Goal: Navigation & Orientation: Find specific page/section

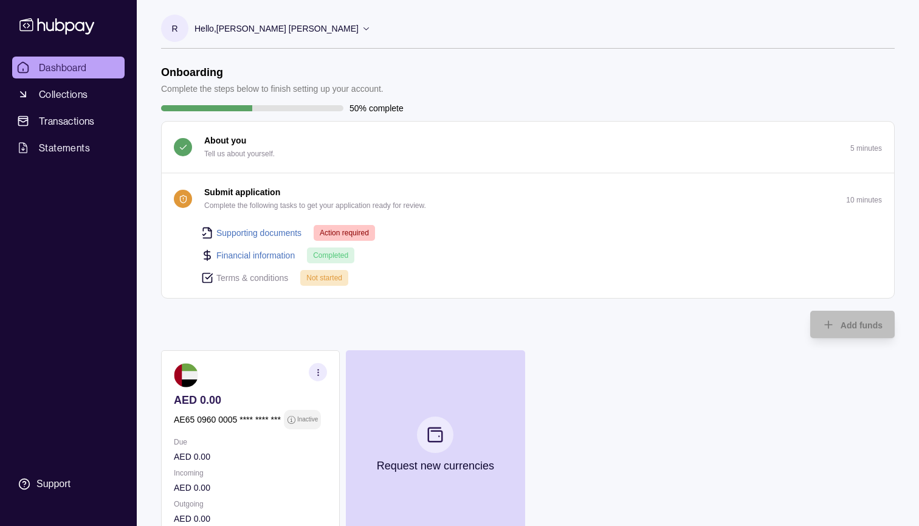
click at [738, 189] on button "Submit application Complete the following tasks to get your application ready f…" at bounding box center [528, 198] width 733 height 51
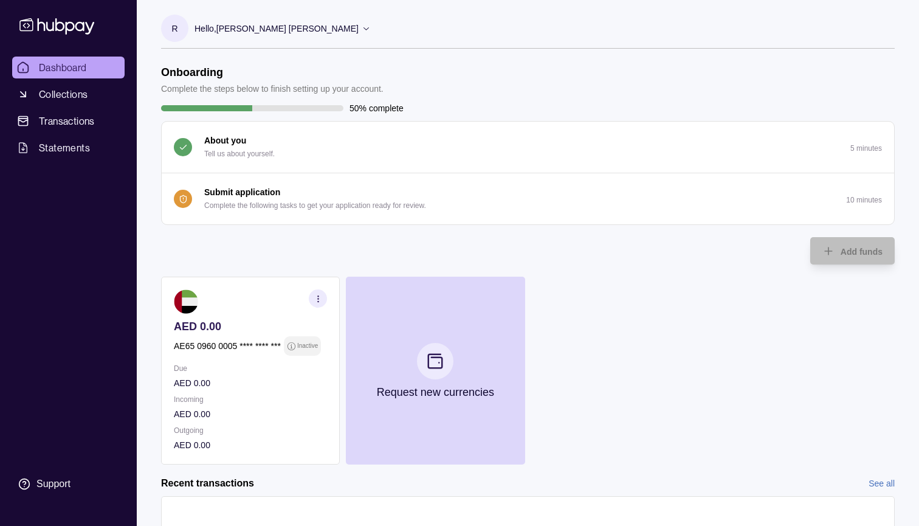
click at [736, 180] on button "Submit application Complete the following tasks to get your application ready f…" at bounding box center [528, 198] width 733 height 51
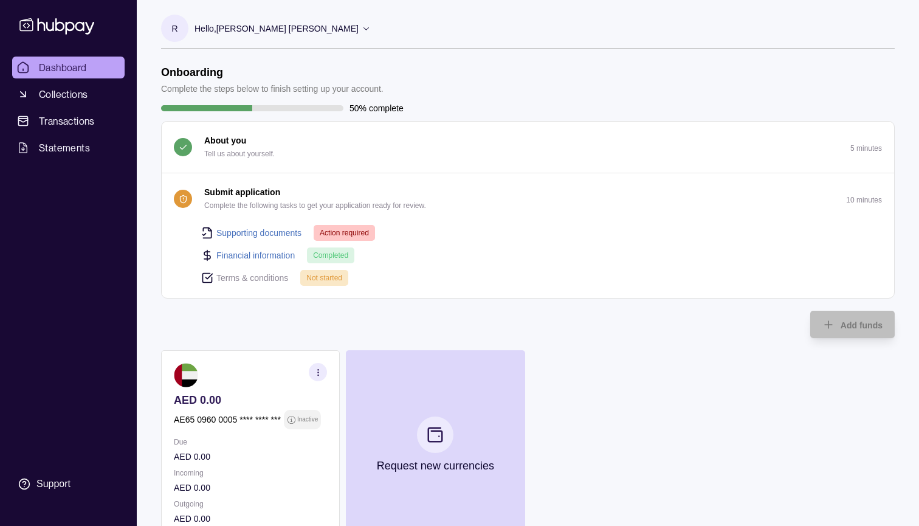
click at [654, 145] on button "About you Tell us about yourself. 5 minutes" at bounding box center [528, 147] width 733 height 51
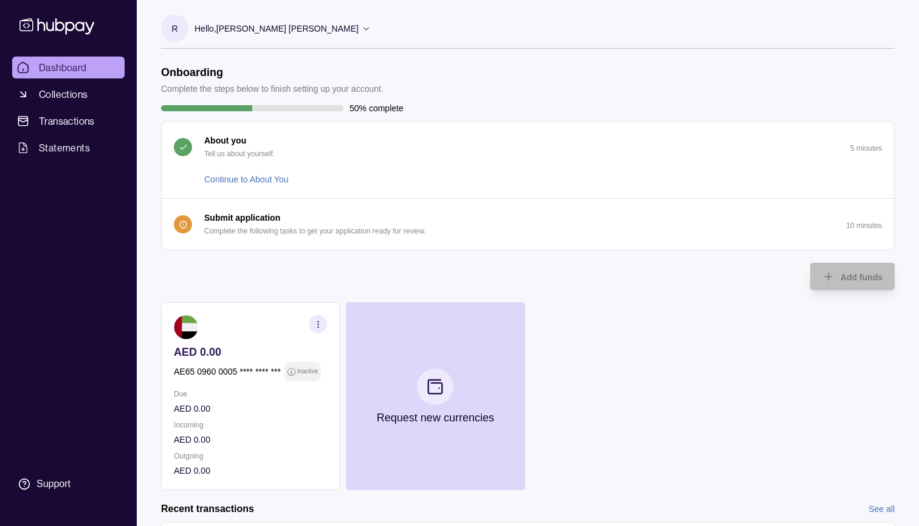
click at [637, 143] on button "About you Tell us about yourself. 5 minutes" at bounding box center [528, 147] width 733 height 51
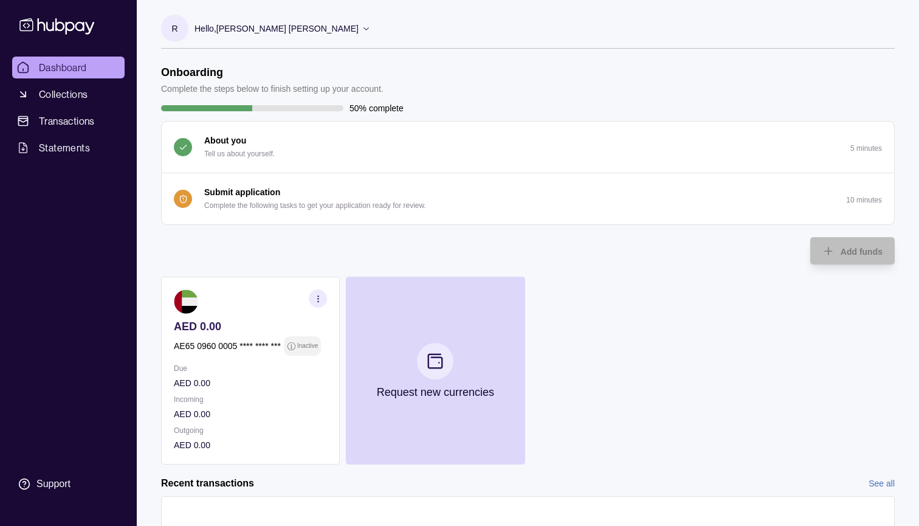
click at [600, 195] on button "Submit application Complete the following tasks to get your application ready f…" at bounding box center [528, 198] width 733 height 51
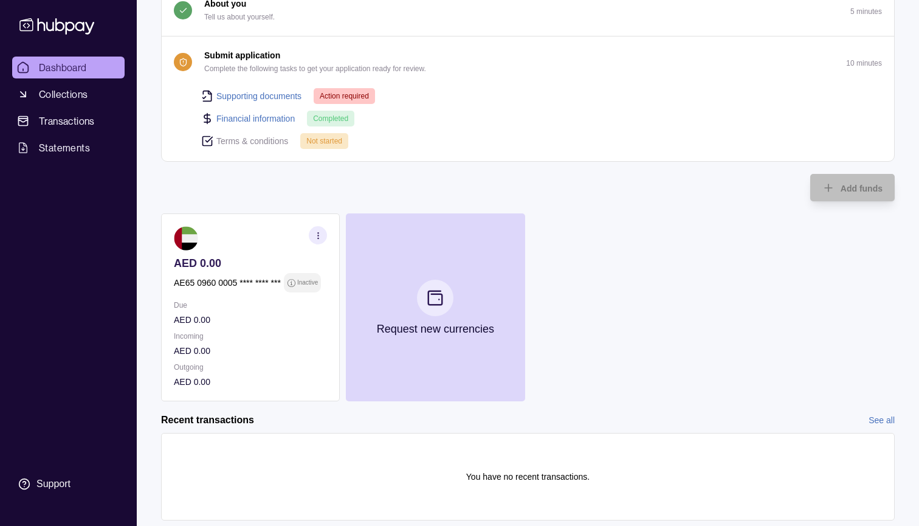
scroll to position [148, 0]
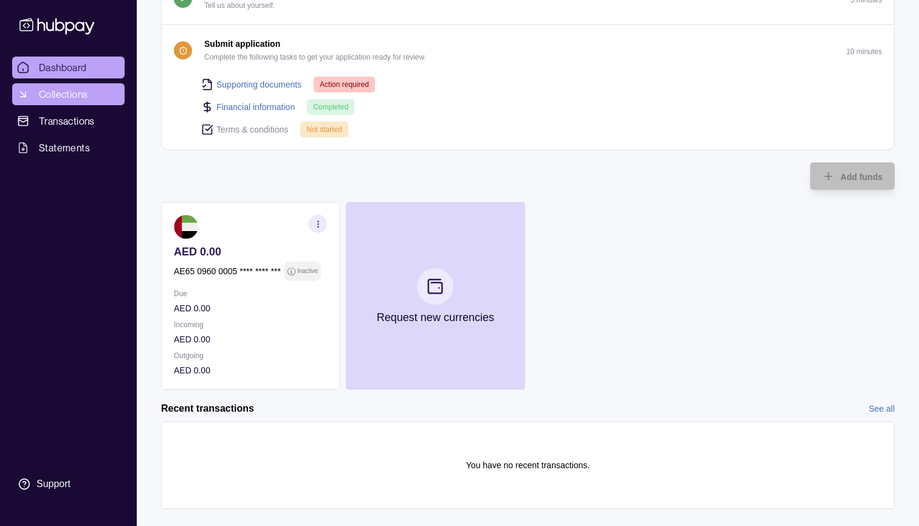
click at [74, 95] on span "Collections" at bounding box center [63, 94] width 49 height 15
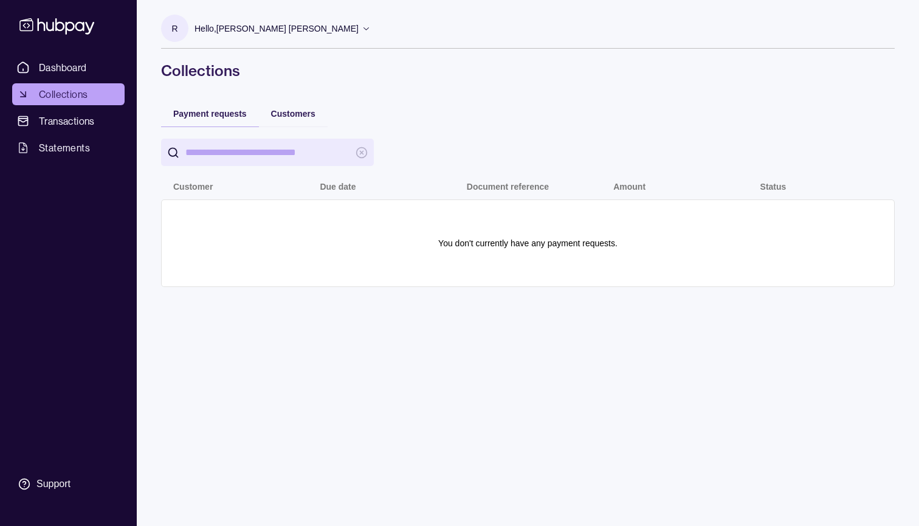
click at [67, 109] on ul "Dashboard Collections Transactions Statements" at bounding box center [68, 108] width 112 height 102
click at [65, 119] on span "Transactions" at bounding box center [67, 121] width 56 height 15
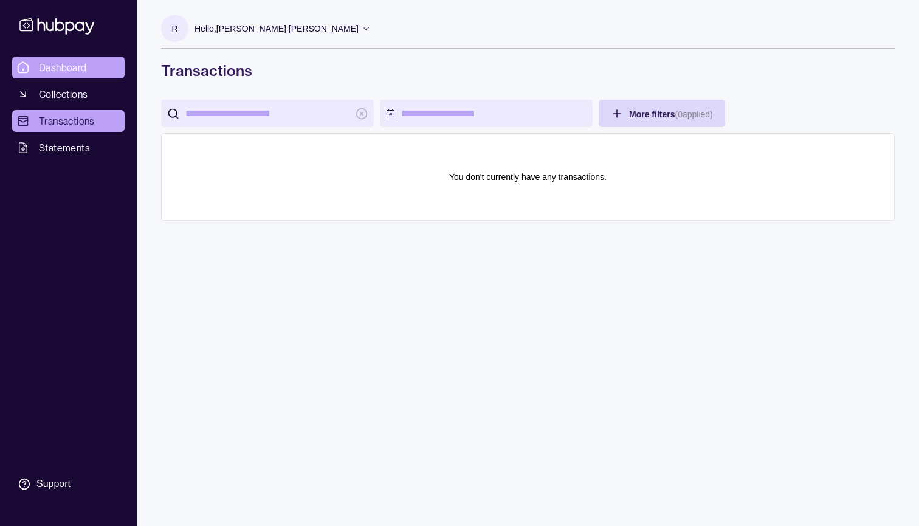
click at [74, 69] on span "Dashboard" at bounding box center [63, 67] width 48 height 15
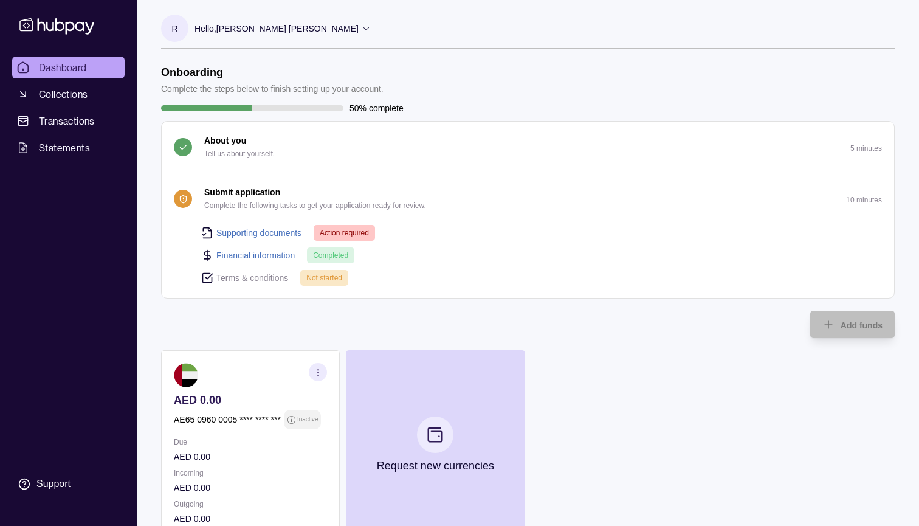
click at [303, 24] on p "Hello, [PERSON_NAME] [PERSON_NAME]" at bounding box center [277, 28] width 164 height 13
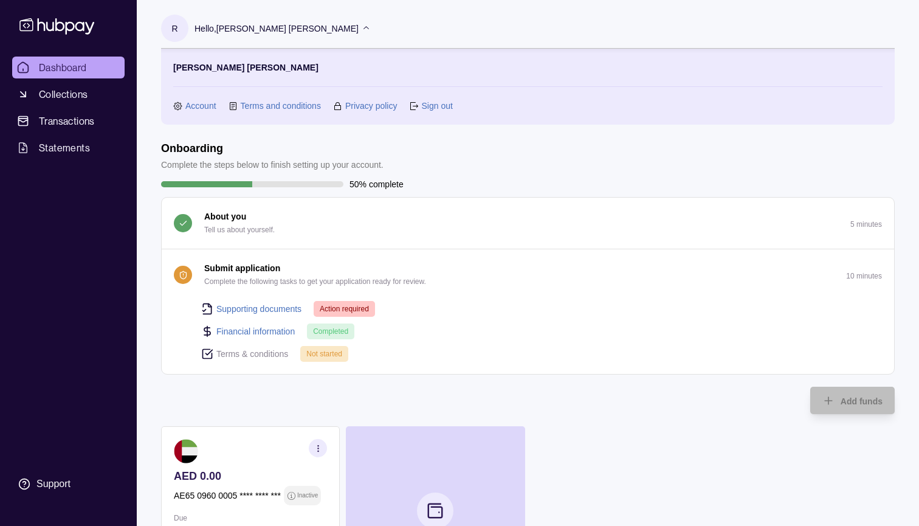
click at [303, 24] on p "Hello, [PERSON_NAME] [PERSON_NAME]" at bounding box center [277, 28] width 164 height 13
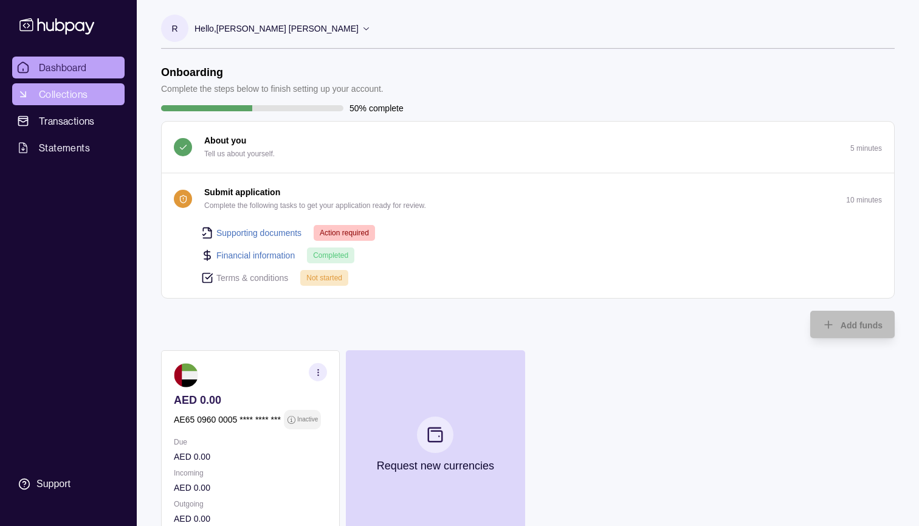
click at [86, 94] on span "Collections" at bounding box center [63, 94] width 49 height 15
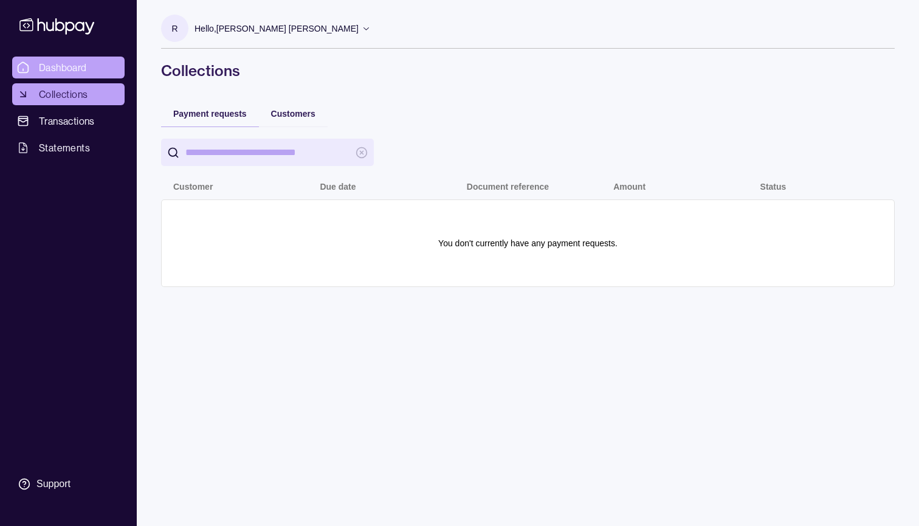
click at [85, 74] on span "Dashboard" at bounding box center [63, 67] width 48 height 15
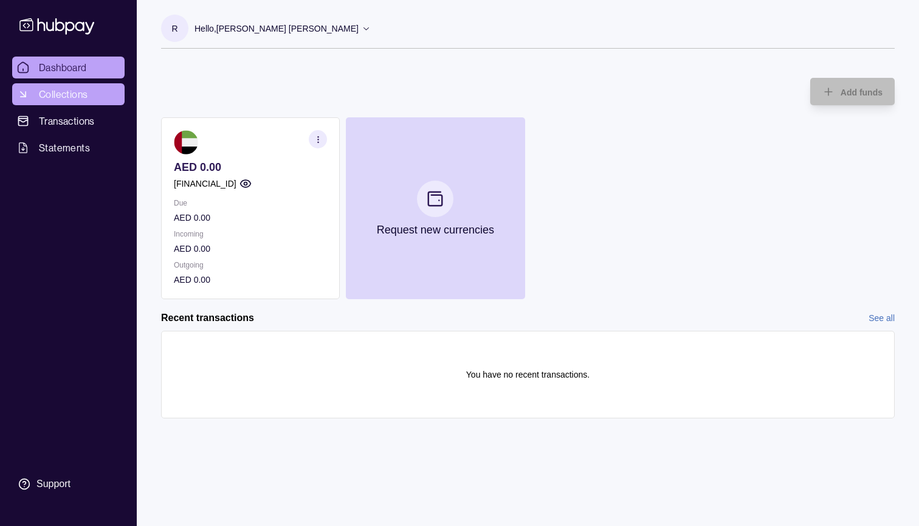
click at [64, 97] on span "Collections" at bounding box center [63, 94] width 49 height 15
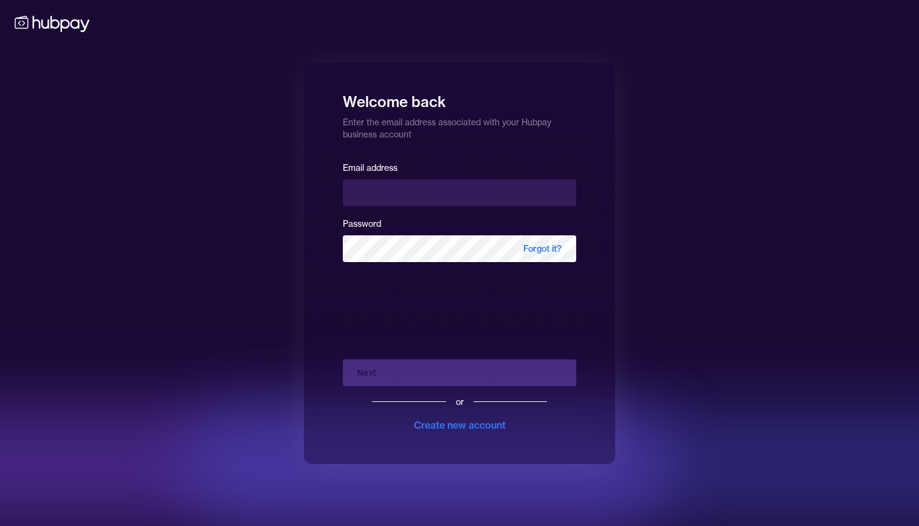
click at [82, 29] on icon at bounding box center [52, 23] width 80 height 22
